Goal: Navigation & Orientation: Go to known website

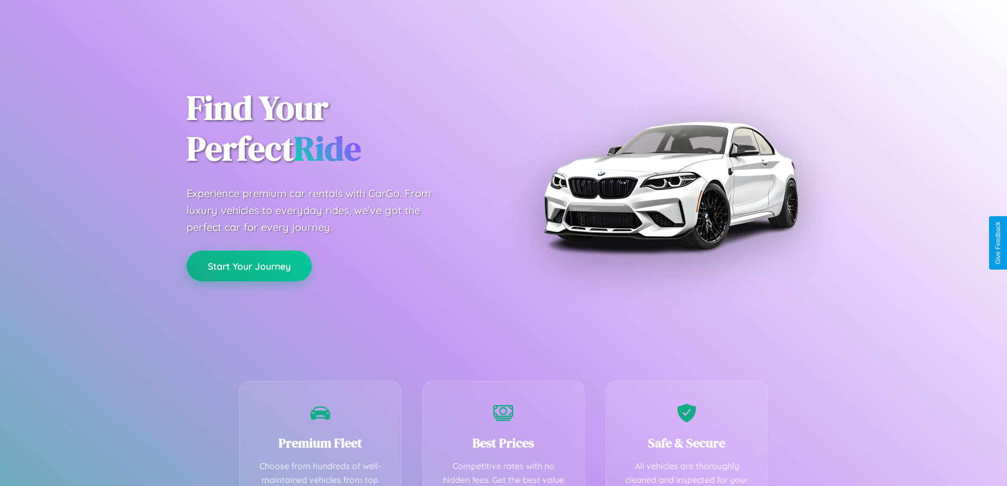
click at [249, 266] on button "Start Your Journey" at bounding box center [249, 266] width 125 height 31
click at [249, 265] on button "Start Your Journey" at bounding box center [249, 266] width 125 height 31
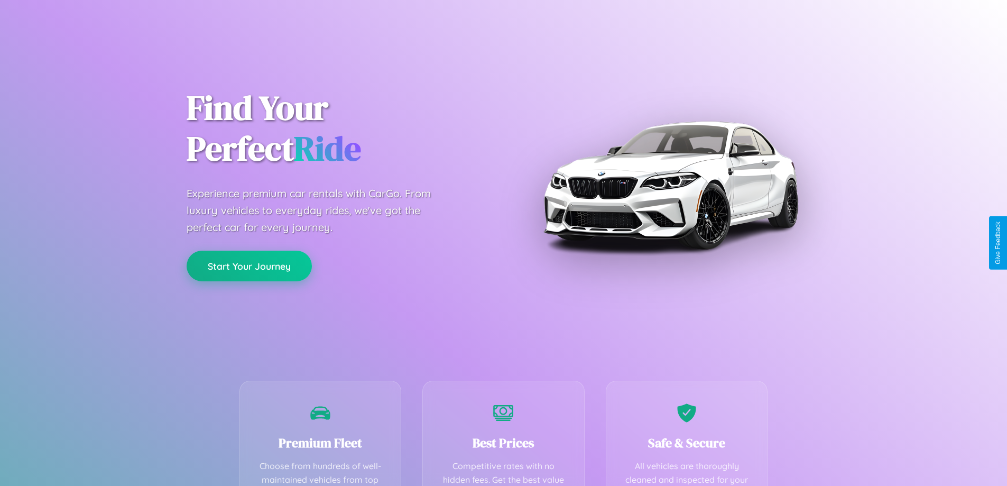
click at [249, 265] on button "Start Your Journey" at bounding box center [249, 266] width 125 height 31
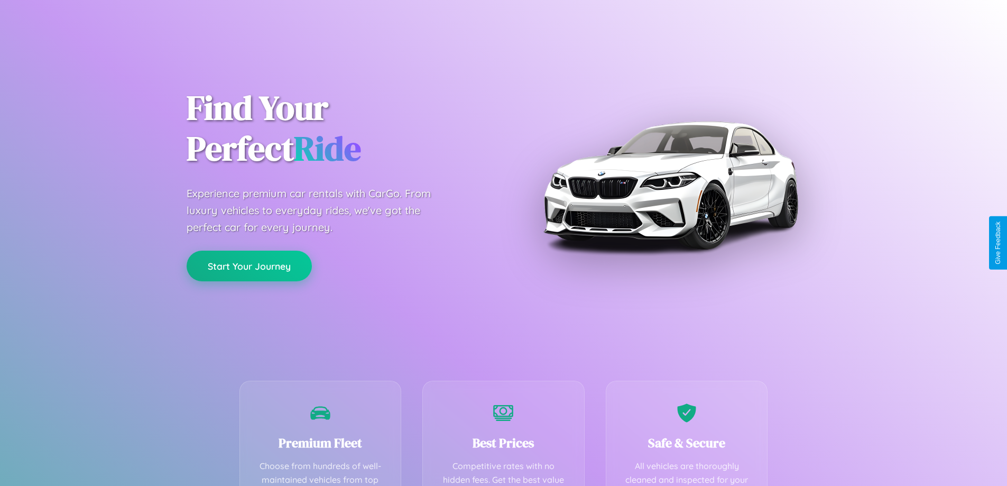
click at [249, 265] on button "Start Your Journey" at bounding box center [249, 266] width 125 height 31
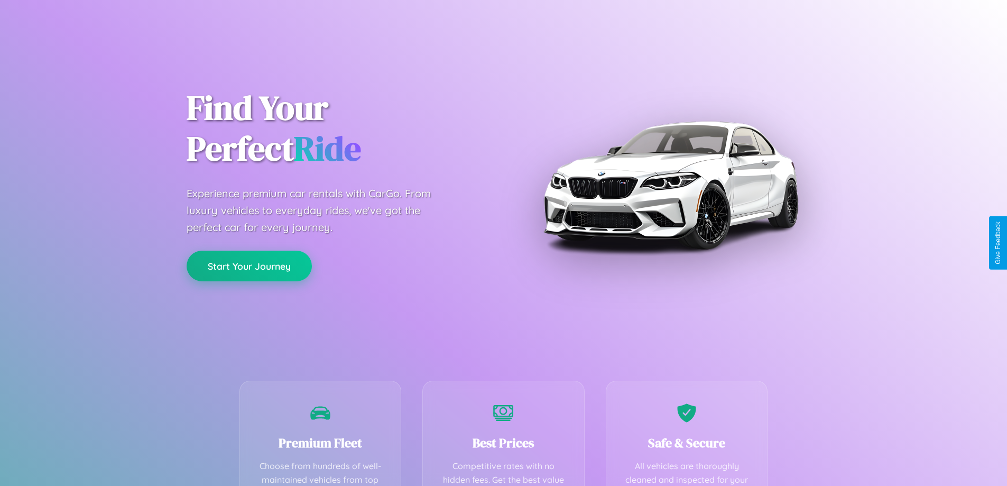
click at [249, 265] on button "Start Your Journey" at bounding box center [249, 266] width 125 height 31
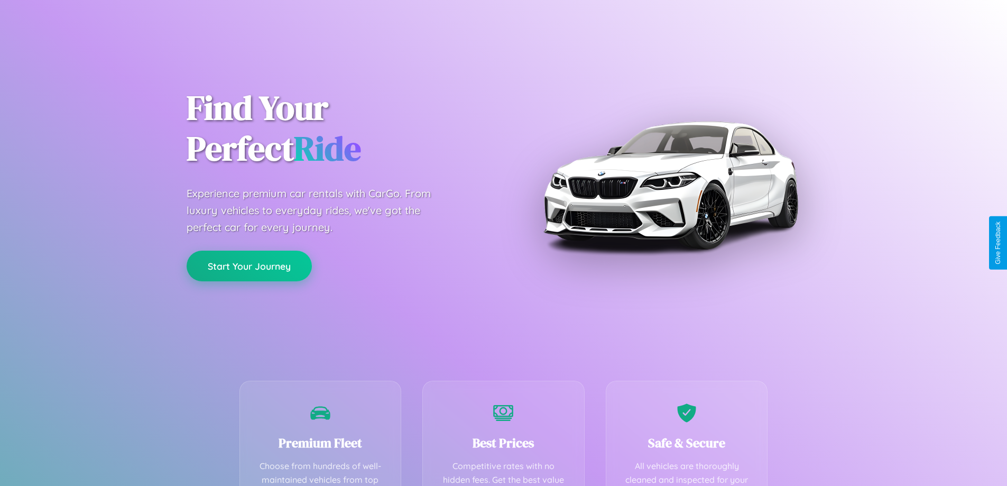
click at [249, 265] on button "Start Your Journey" at bounding box center [249, 266] width 125 height 31
